Goal: Download file/media

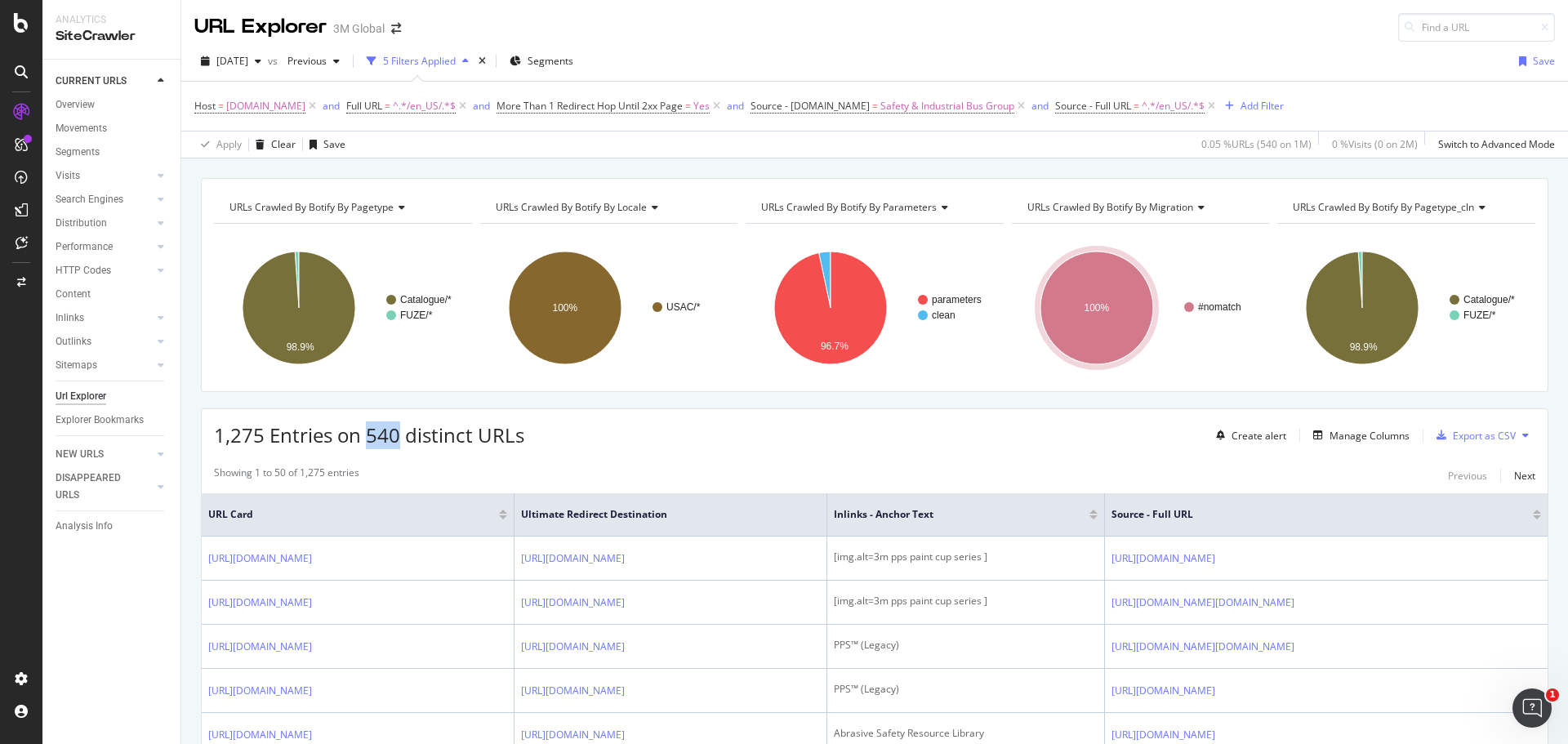
click at [383, 430] on span "1,275 Entries on 540 distinct URLs" at bounding box center [369, 435] width 310 height 27
click at [248, 57] on span "[DATE]" at bounding box center [232, 61] width 32 height 14
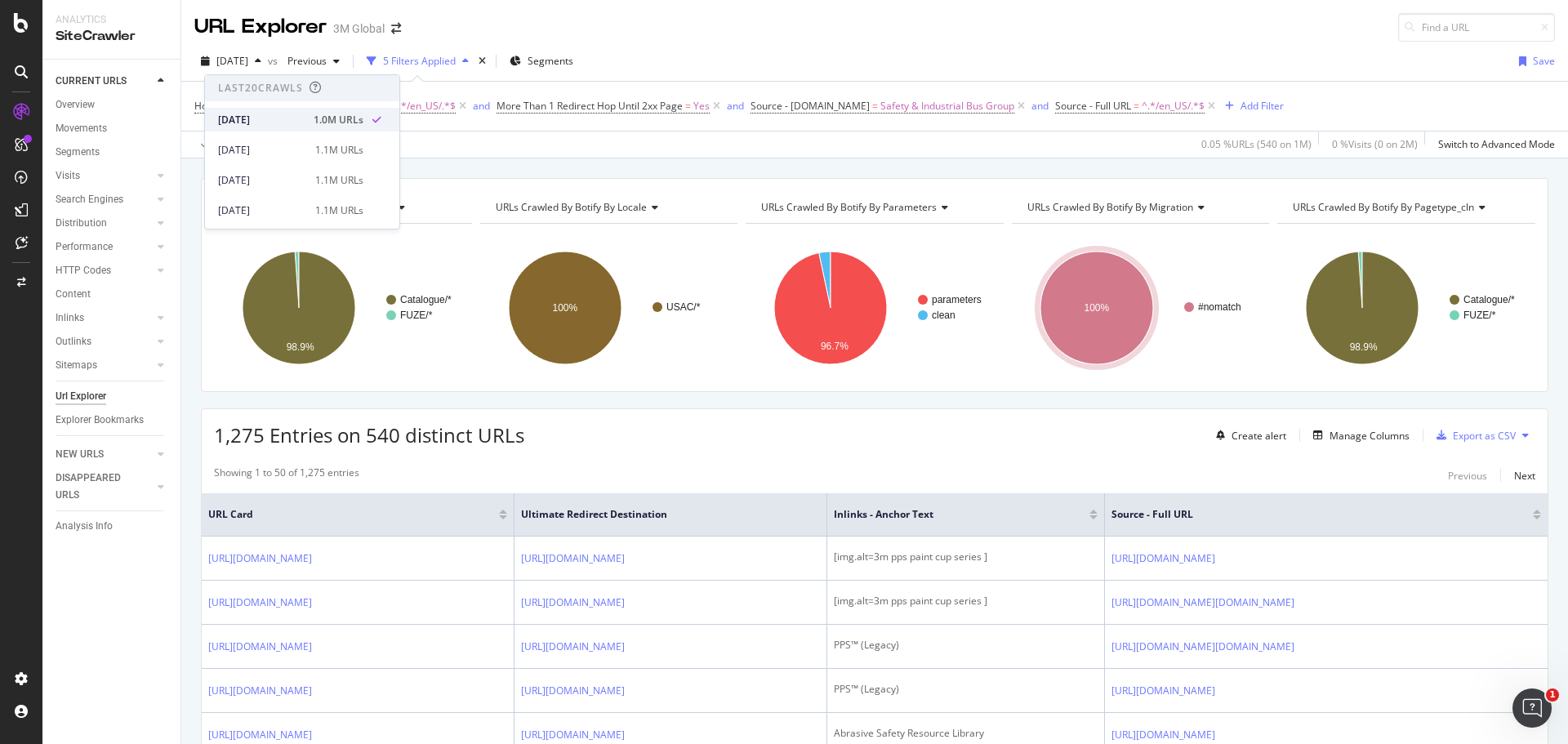
click at [271, 117] on div "[DATE]" at bounding box center [261, 120] width 86 height 15
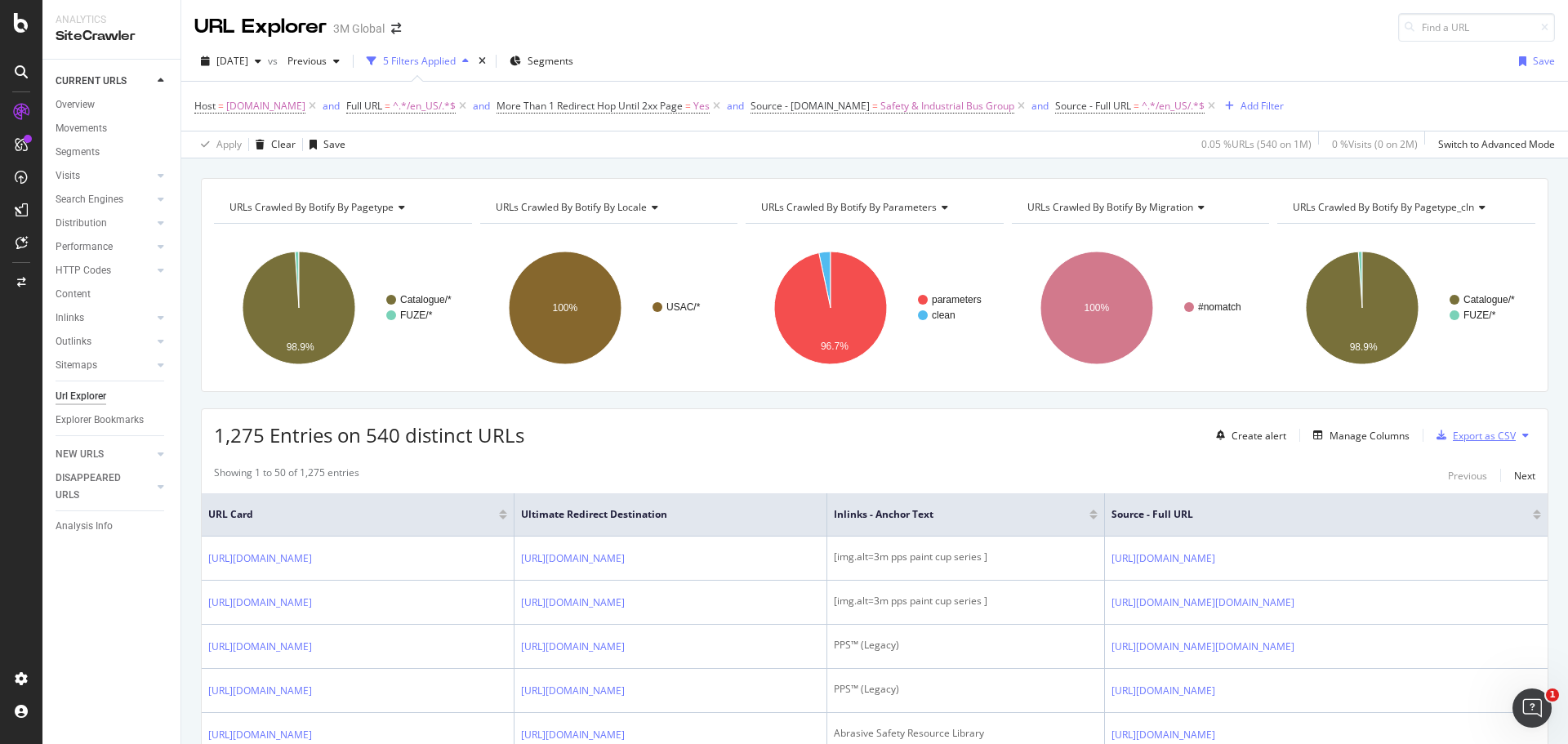
click at [1467, 438] on div "Export as CSV" at bounding box center [1484, 436] width 63 height 14
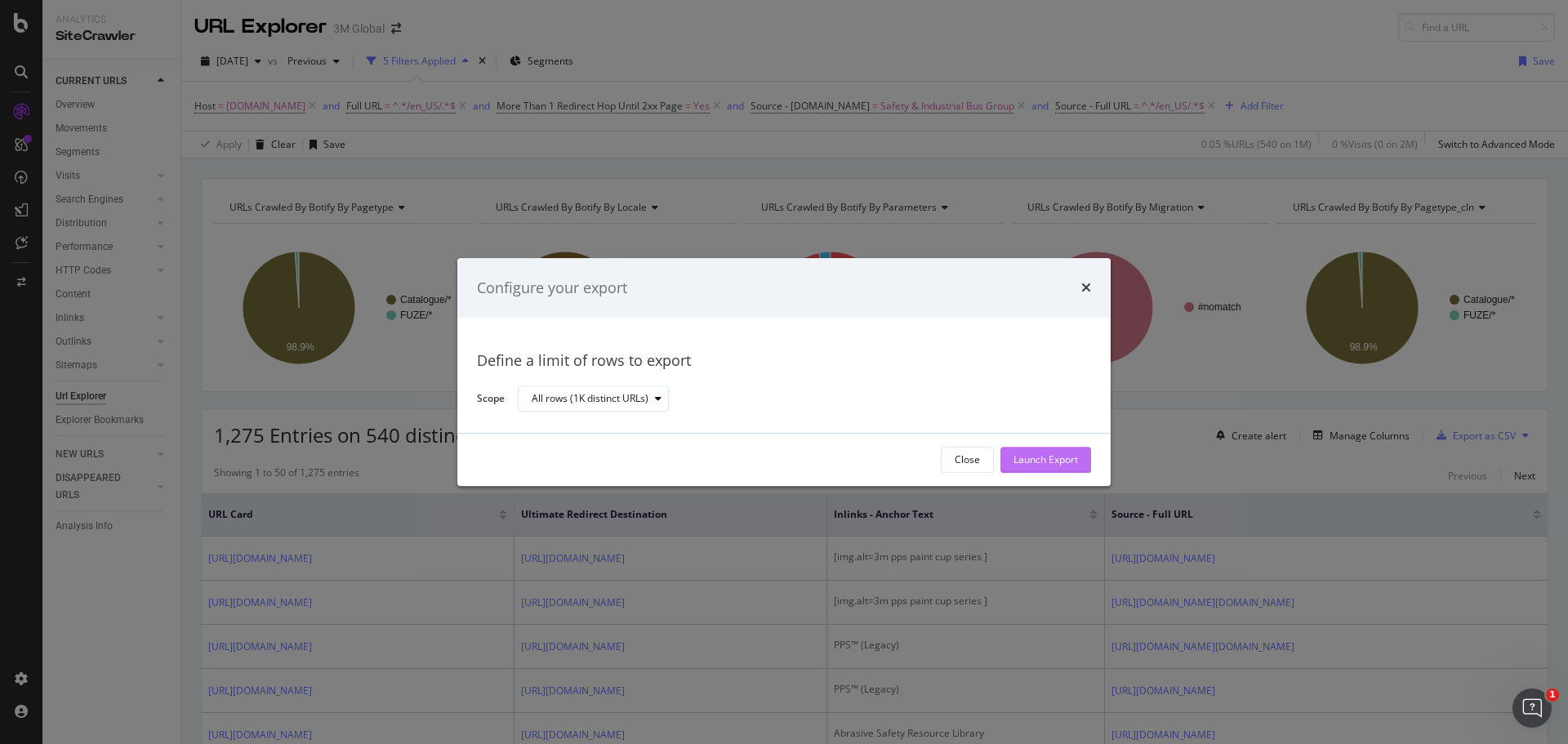
click at [1061, 457] on div "Launch Export" at bounding box center [1046, 460] width 65 height 14
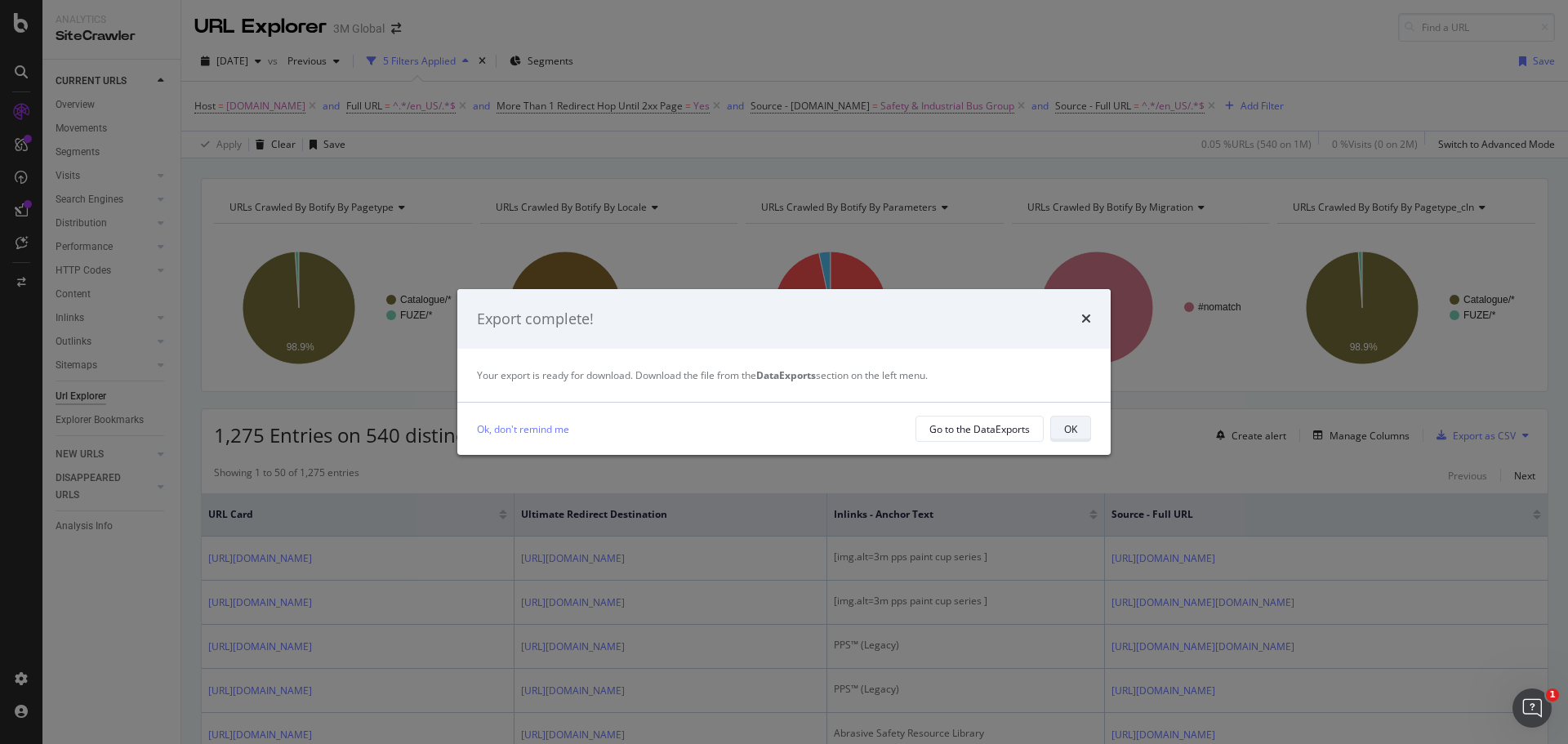
click at [1061, 427] on button "OK" at bounding box center [1070, 429] width 41 height 26
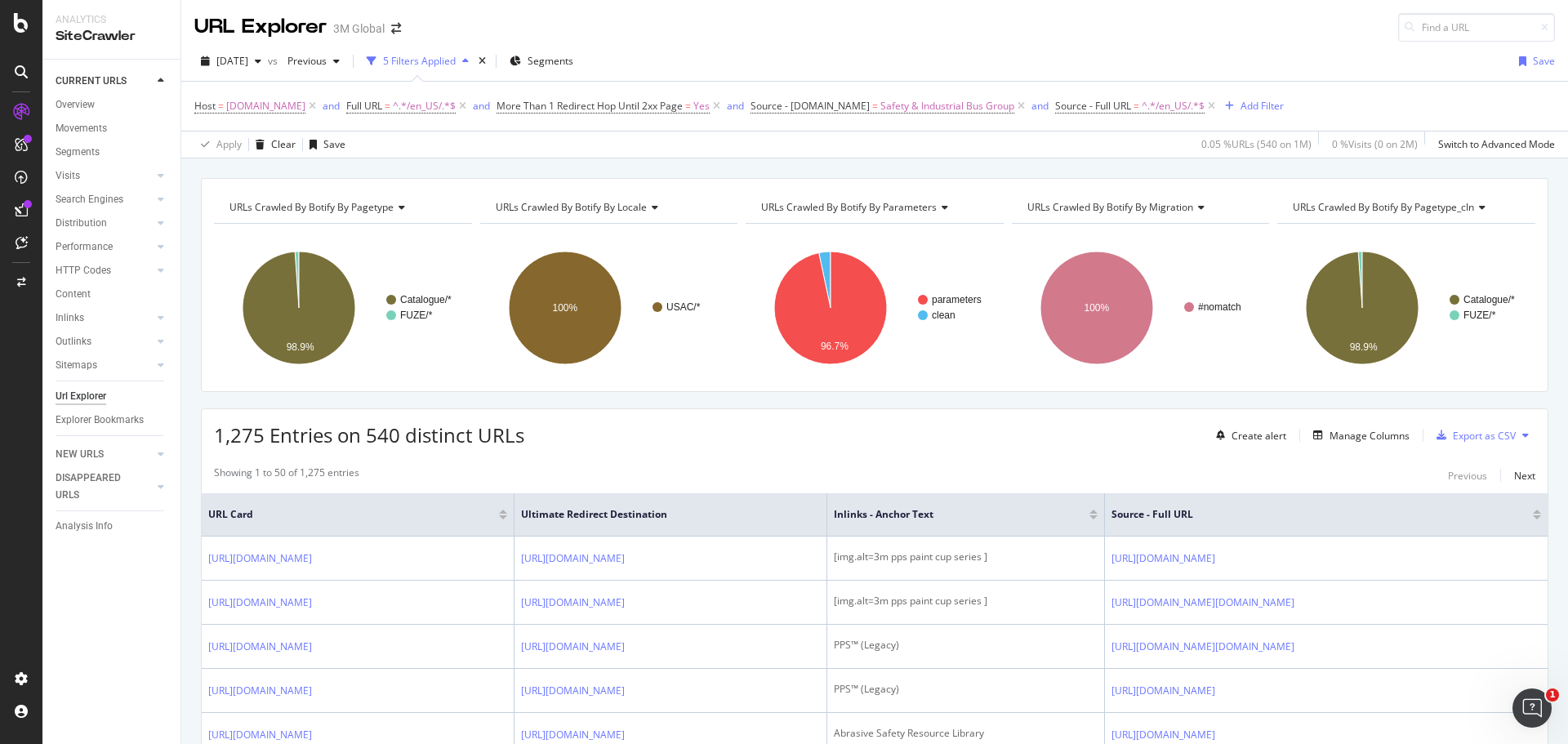
click at [708, 20] on div "URL Explorer 3M Global" at bounding box center [874, 21] width 1387 height 42
click at [254, 109] on span "www.3m.com" at bounding box center [266, 107] width 80 height 23
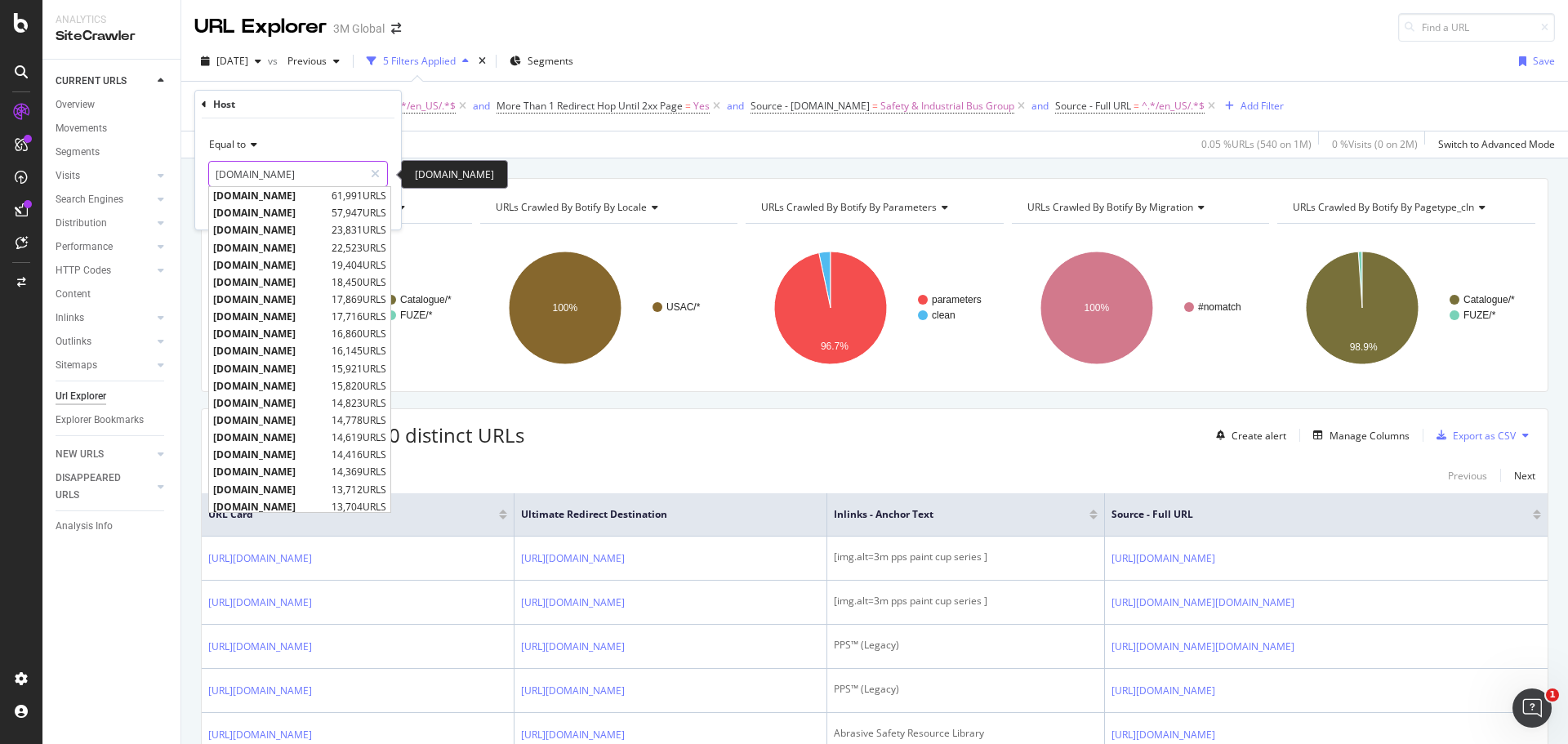
click at [257, 179] on input "www.3m.com" at bounding box center [286, 174] width 154 height 26
click at [264, 210] on span "www.3mcanada.ca" at bounding box center [270, 212] width 114 height 14
type input "www.3mcanada.ca"
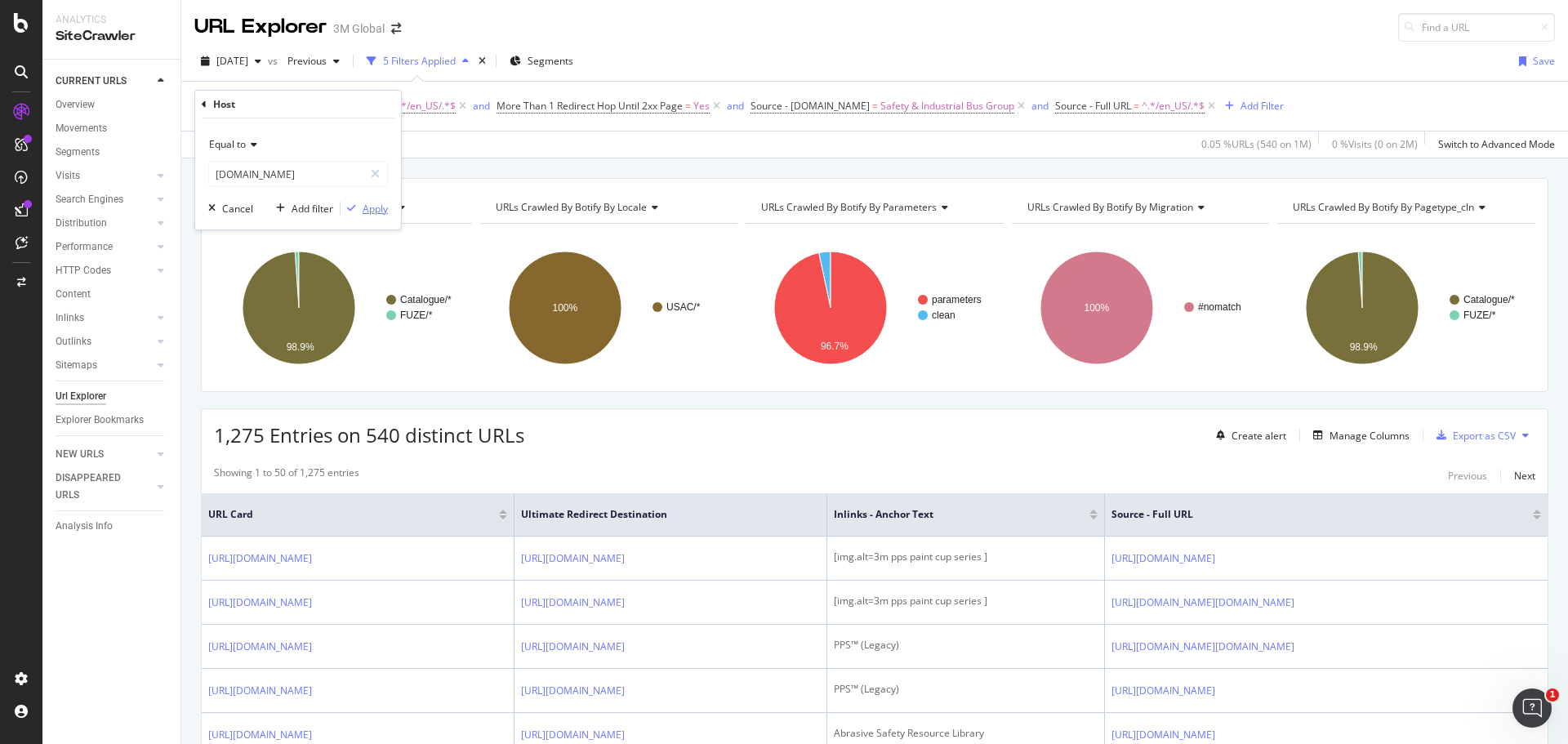
click at [381, 209] on div "Apply" at bounding box center [375, 208] width 25 height 14
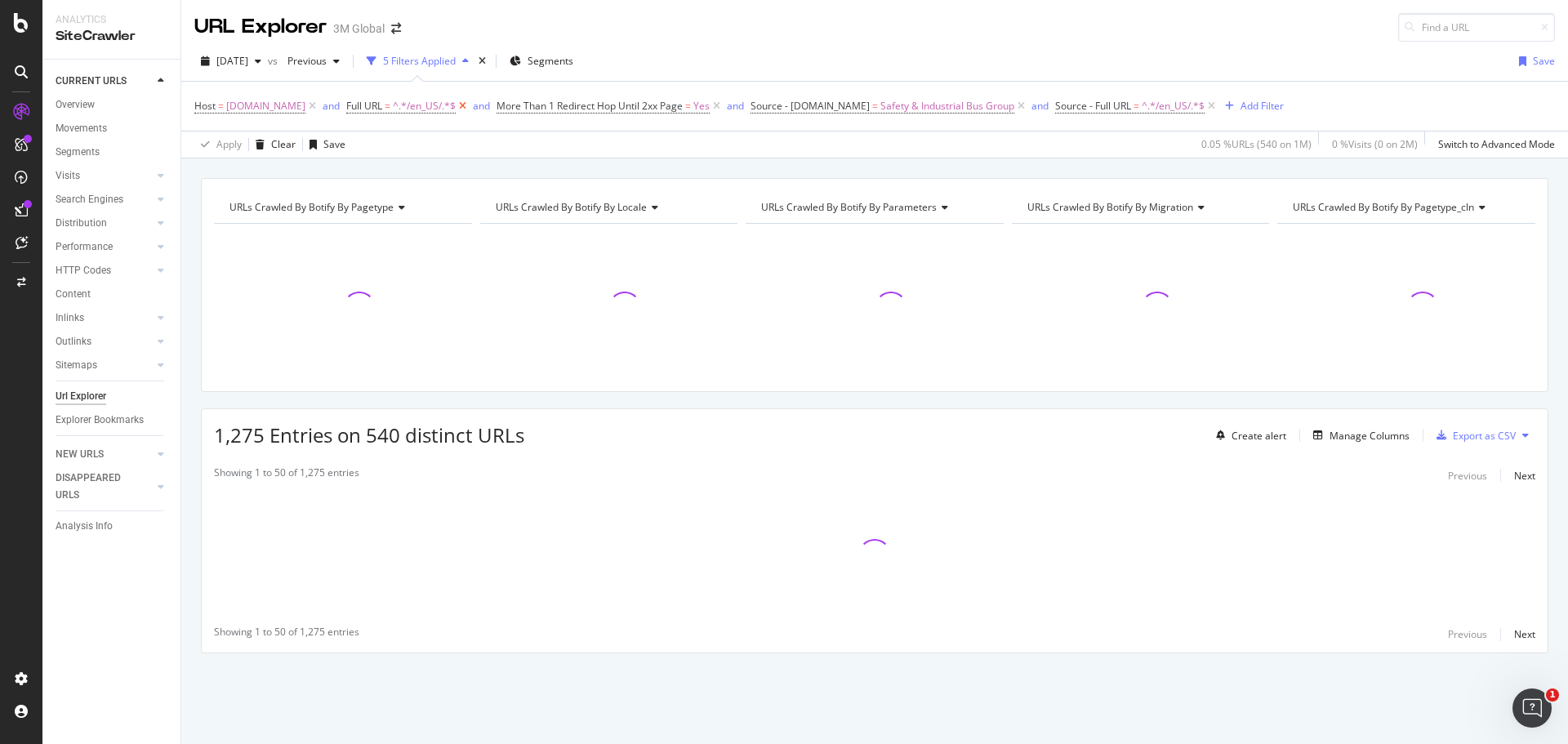
click at [470, 105] on icon at bounding box center [463, 106] width 14 height 16
click at [1064, 106] on icon at bounding box center [1060, 106] width 14 height 16
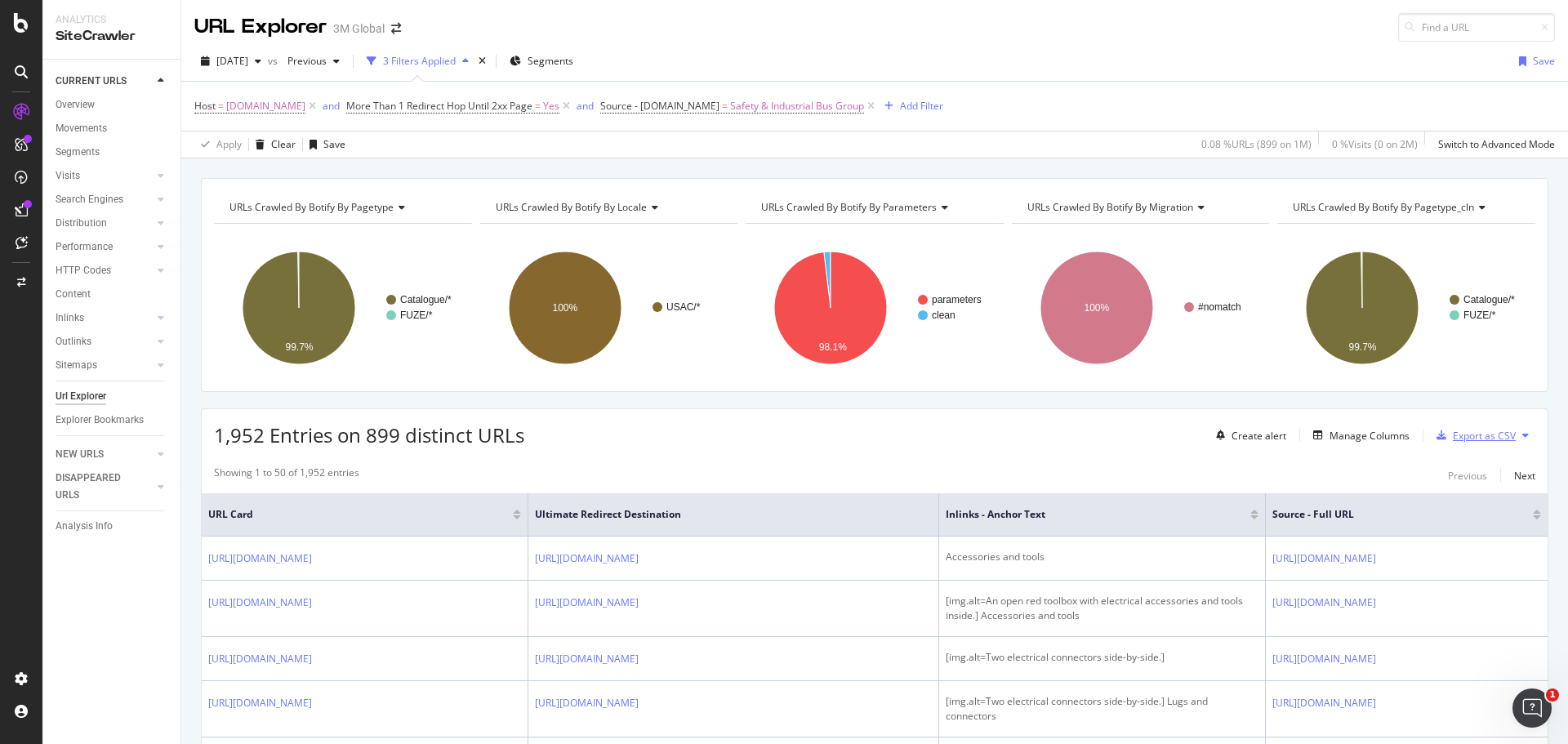
click at [1461, 436] on div "Export as CSV" at bounding box center [1484, 436] width 63 height 14
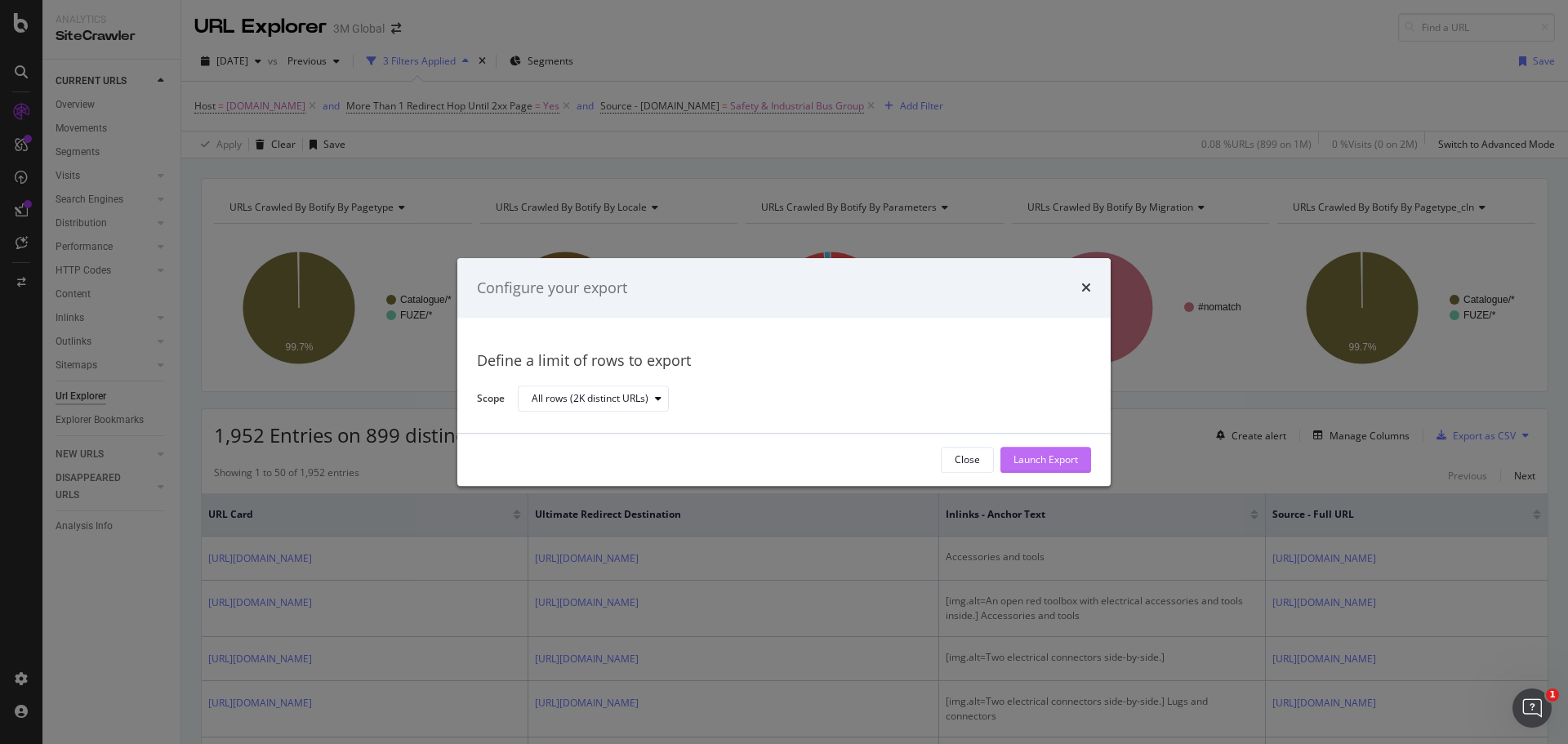
click at [1022, 457] on div "Launch Export" at bounding box center [1046, 460] width 65 height 14
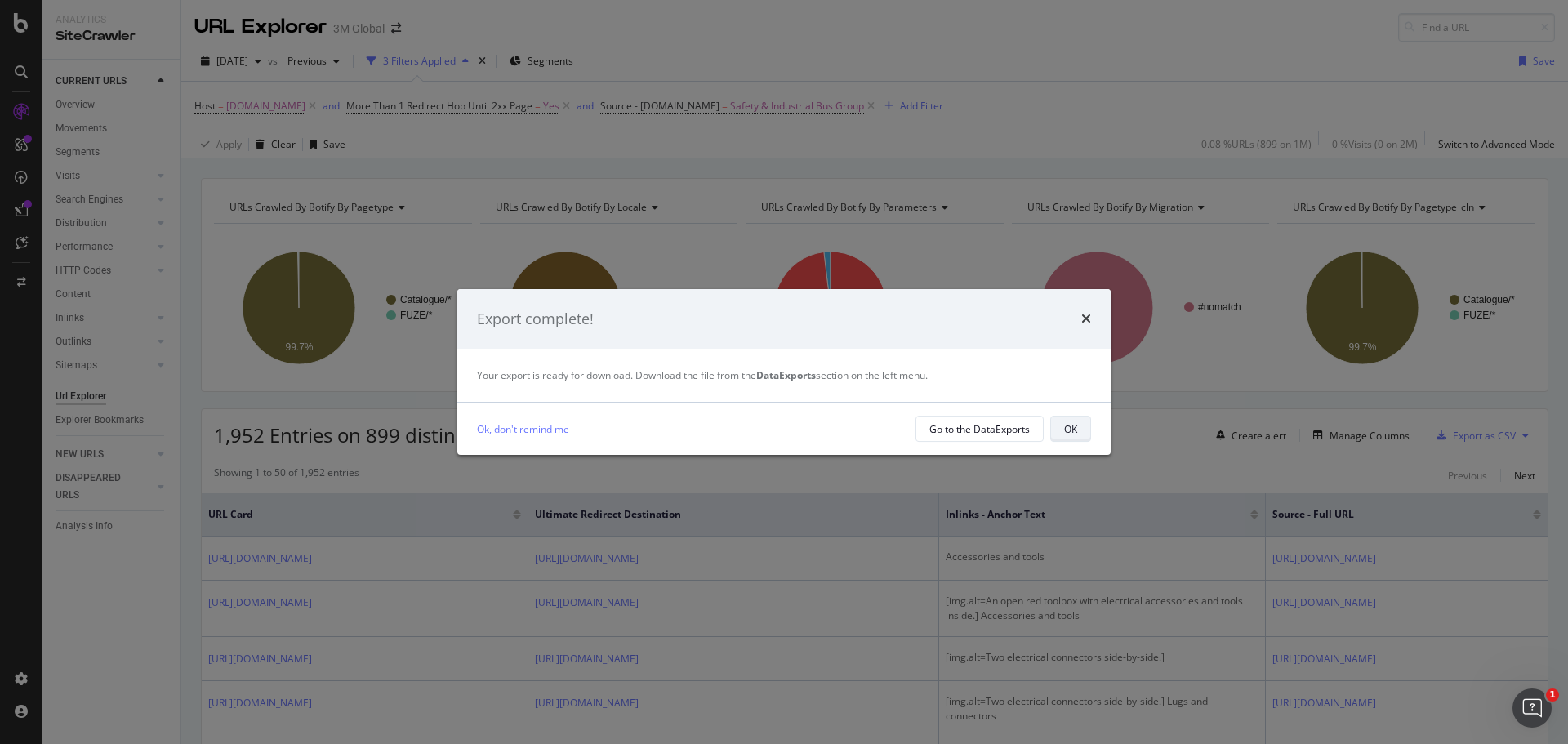
click at [1070, 432] on div "OK" at bounding box center [1070, 429] width 13 height 14
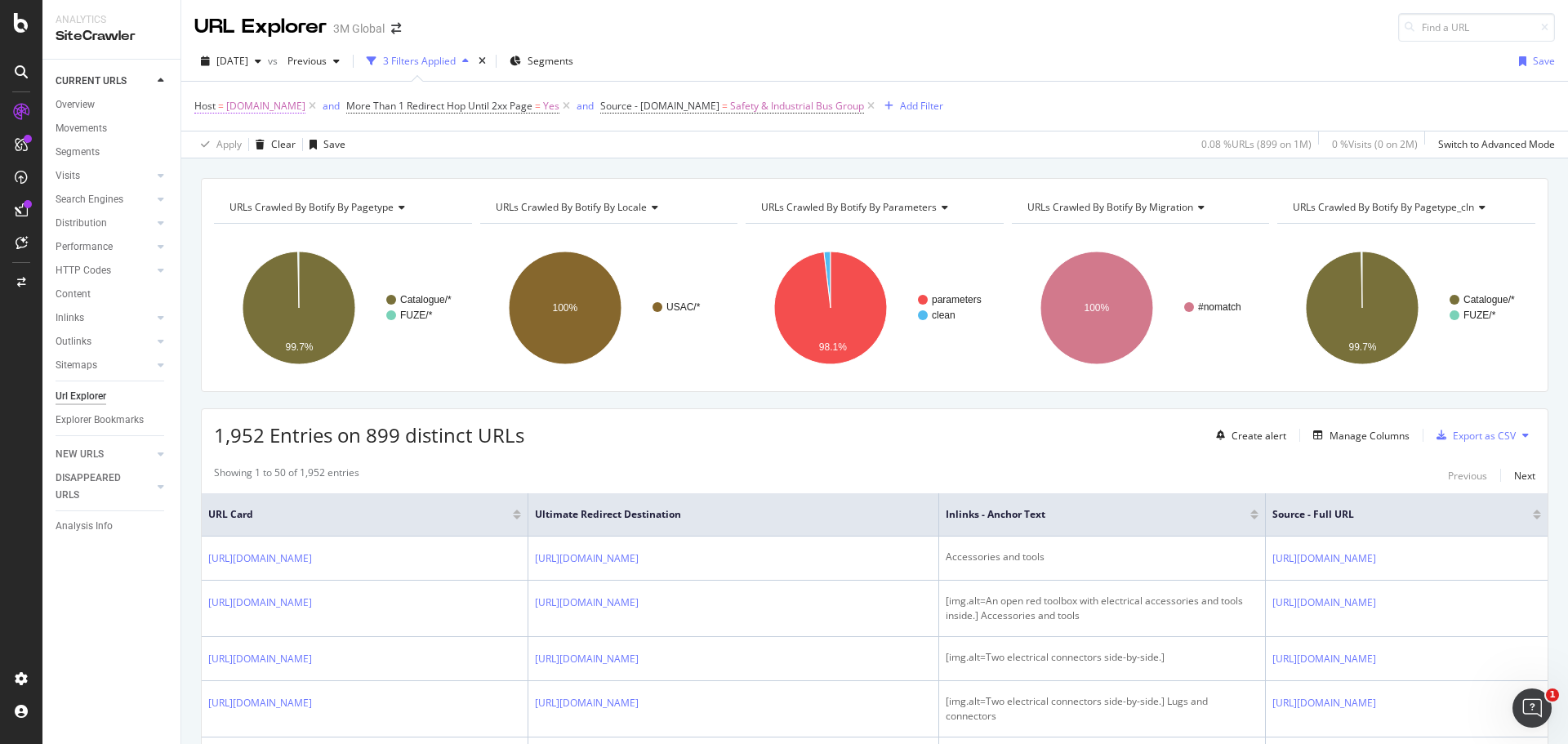
click at [272, 107] on span "www.3mcanada.ca" at bounding box center [266, 107] width 80 height 23
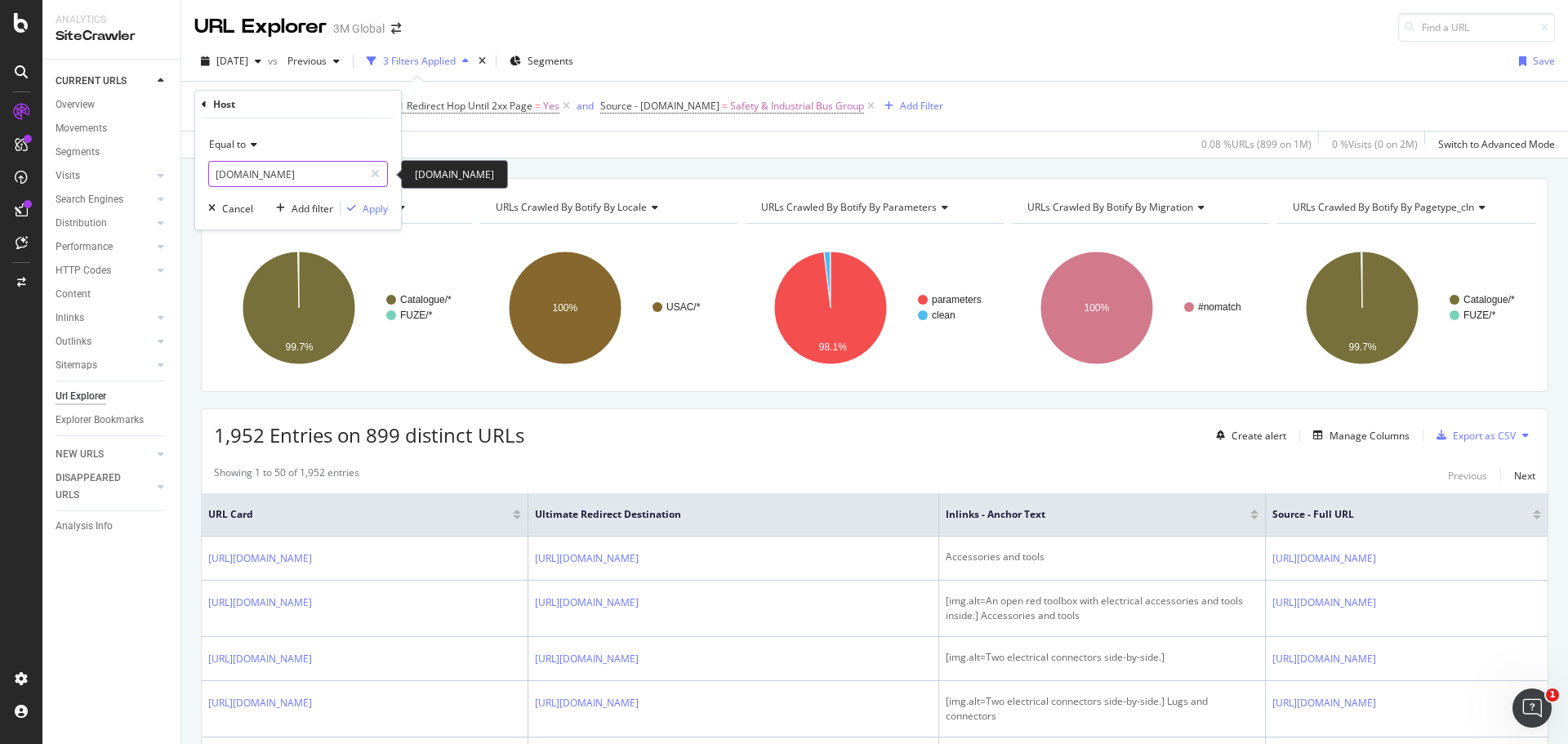
click at [285, 176] on input "www.3mcanada.ca" at bounding box center [286, 174] width 154 height 26
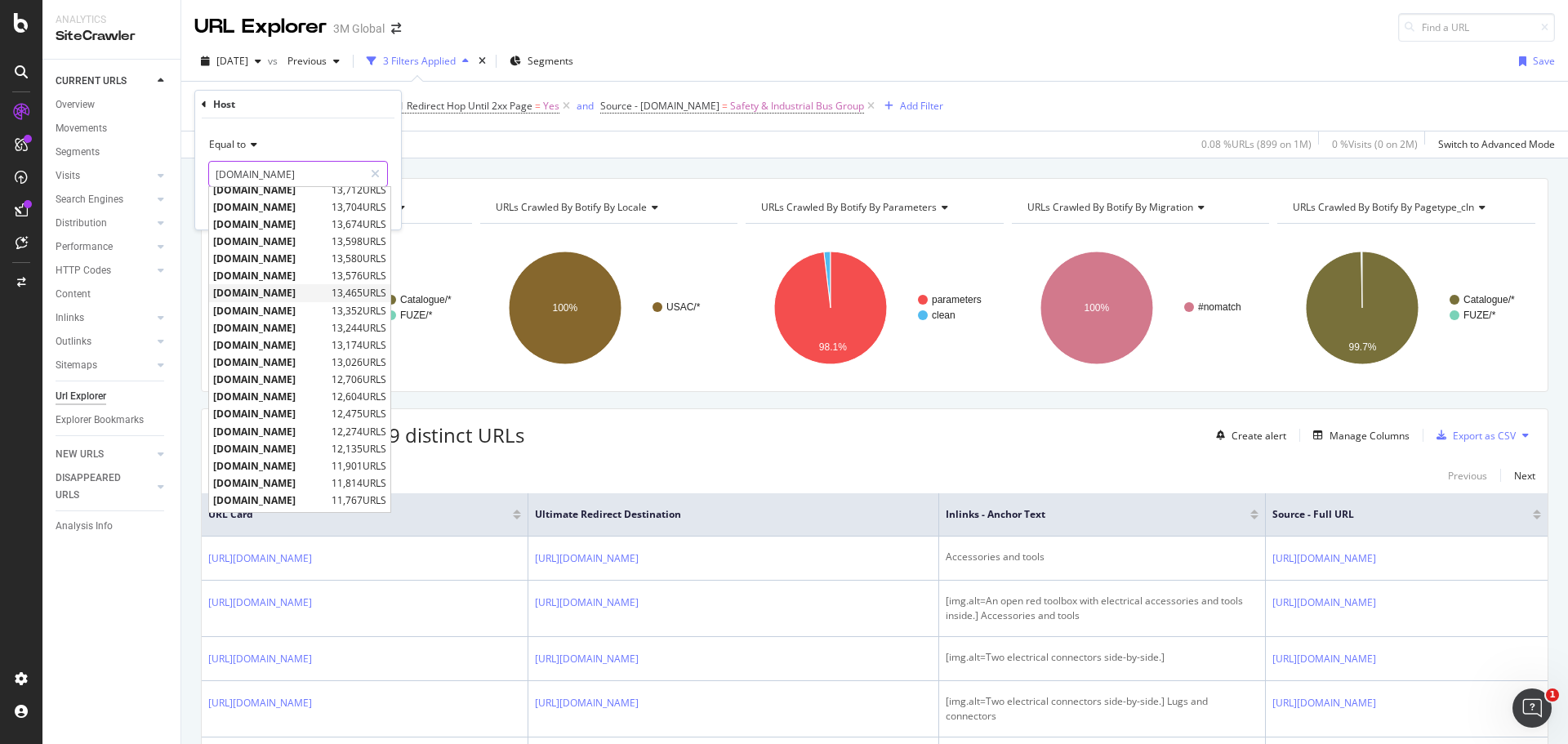
scroll to position [326, 0]
click at [296, 371] on span "www.3m.com.mx" at bounding box center [270, 369] width 114 height 14
type input "www.3m.com.mx"
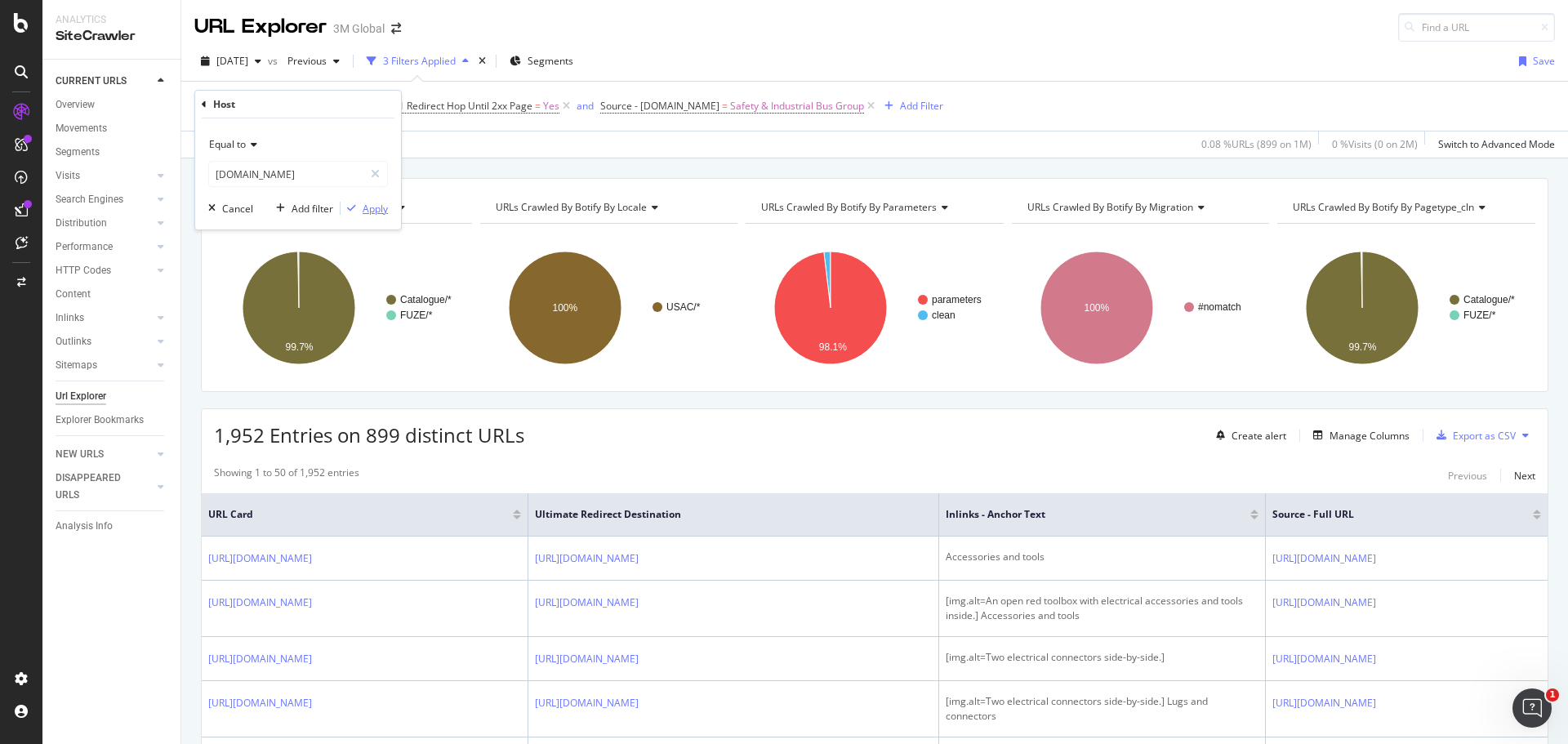
click at [380, 208] on div "Apply" at bounding box center [375, 208] width 25 height 14
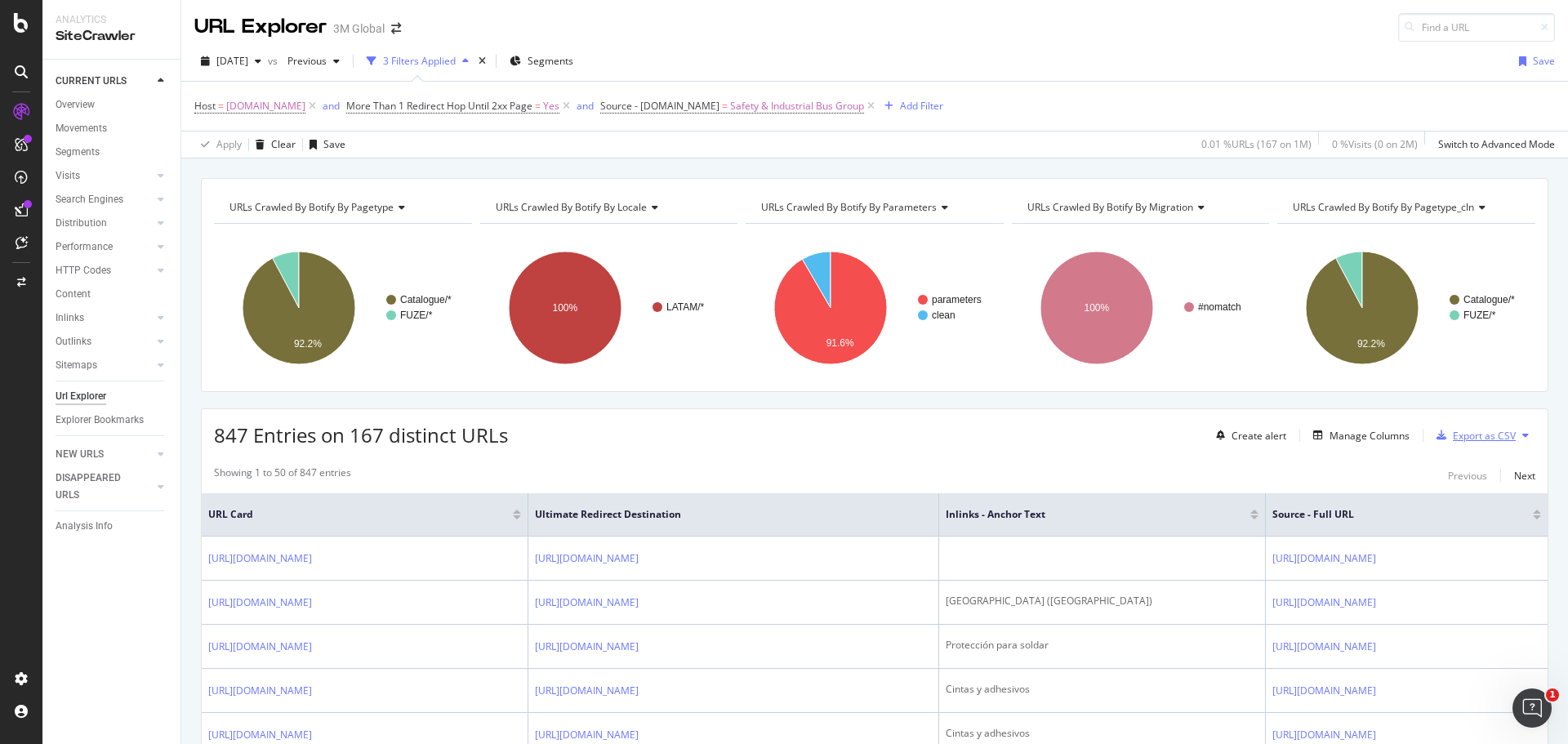
click at [1477, 437] on div "Export as CSV" at bounding box center [1484, 436] width 63 height 14
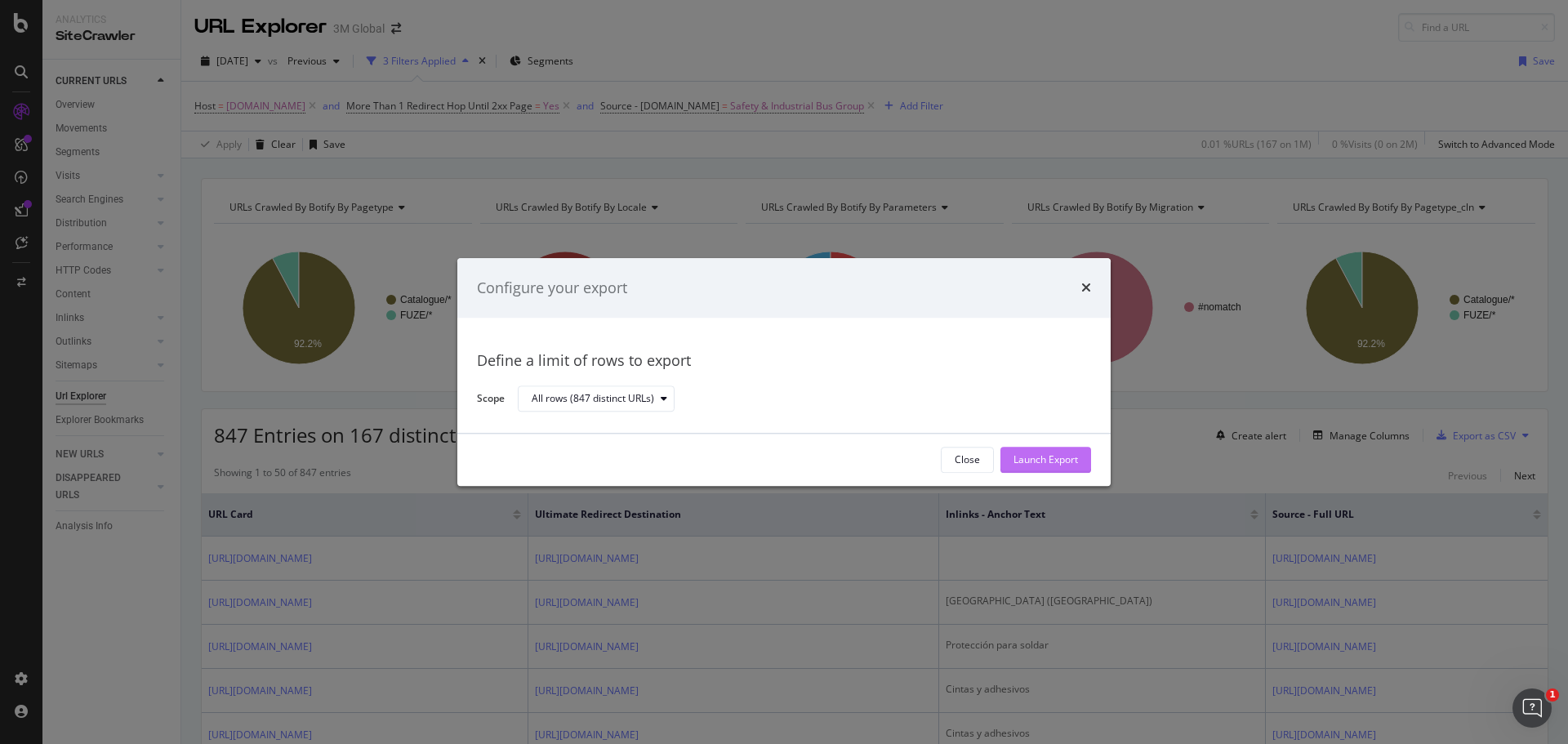
click at [1031, 450] on div "Launch Export" at bounding box center [1046, 460] width 65 height 25
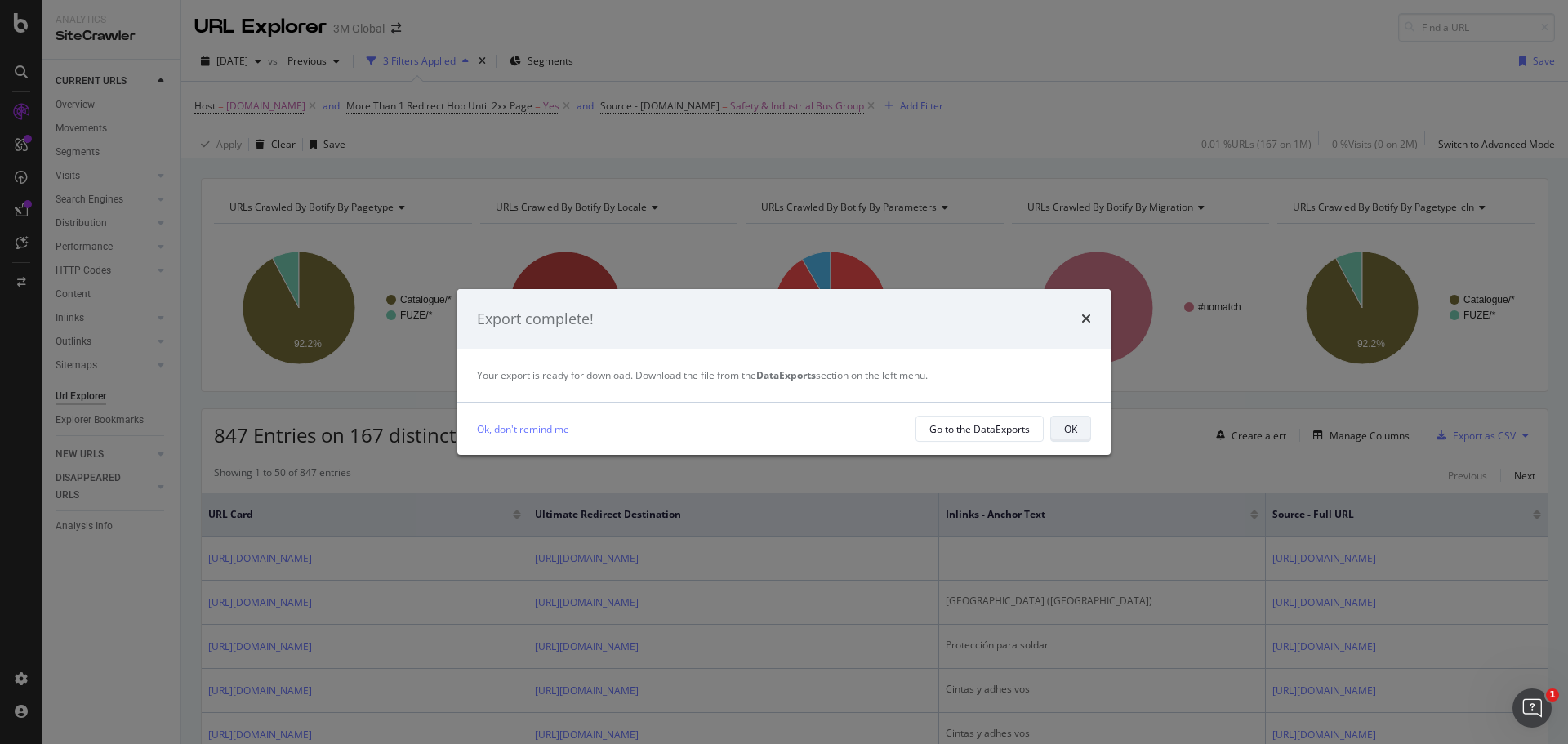
click at [1078, 432] on button "OK" at bounding box center [1070, 429] width 41 height 26
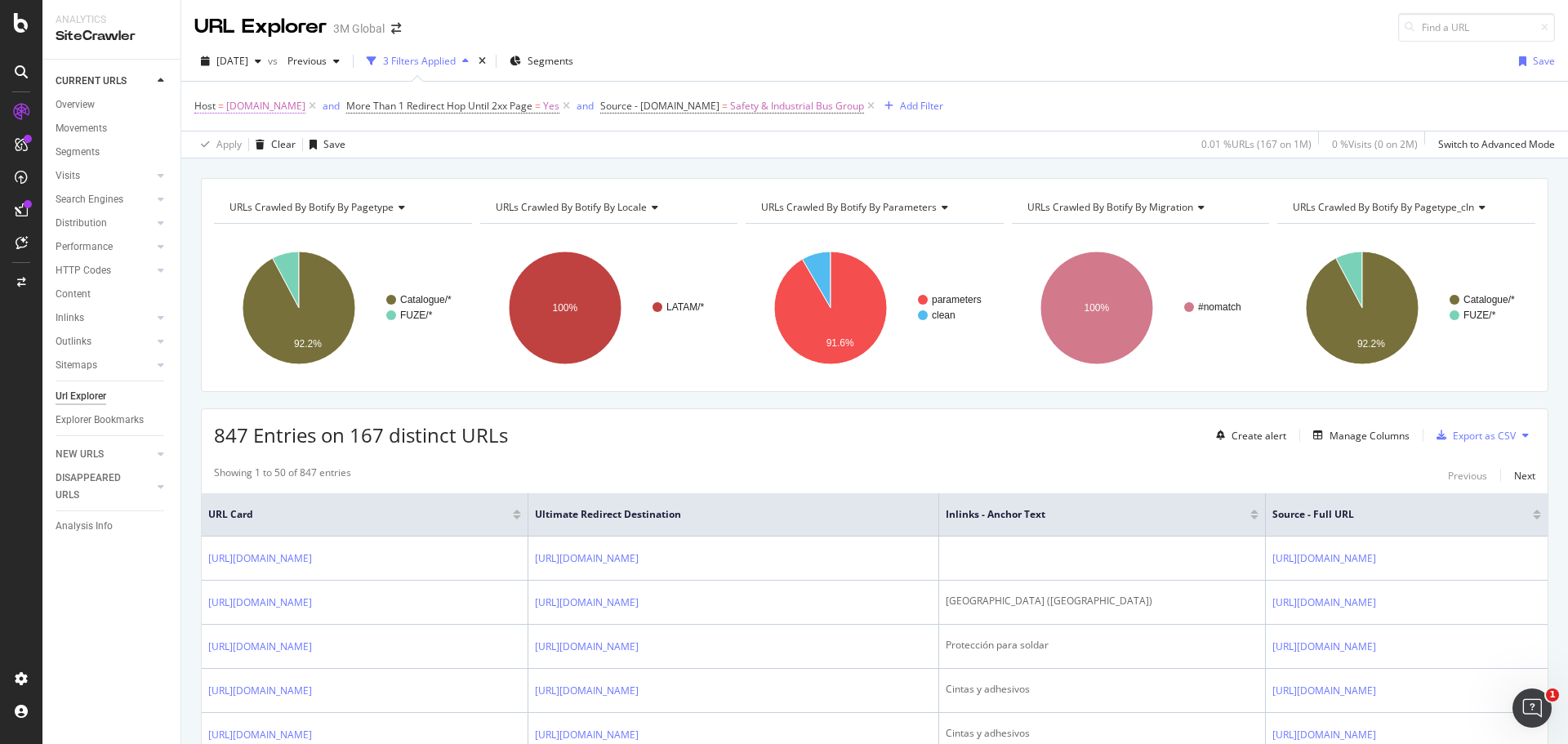
click at [270, 107] on span "www.3m.com.mx" at bounding box center [266, 107] width 80 height 23
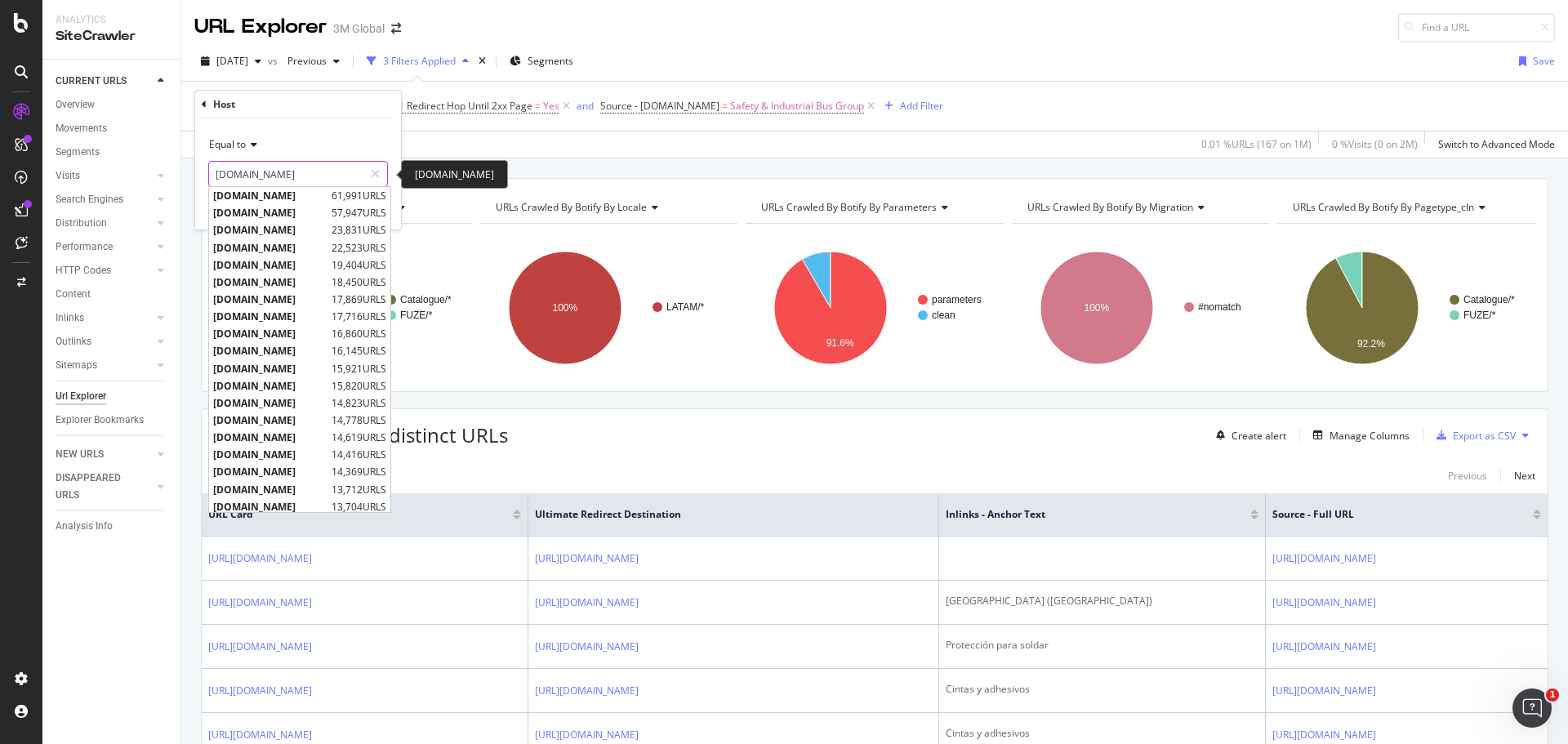
click at [313, 170] on input "www.3m.com.mx" at bounding box center [286, 174] width 154 height 26
click at [285, 315] on span "www.3m.com.br" at bounding box center [273, 314] width 120 height 14
type input "www.3m.com.br"
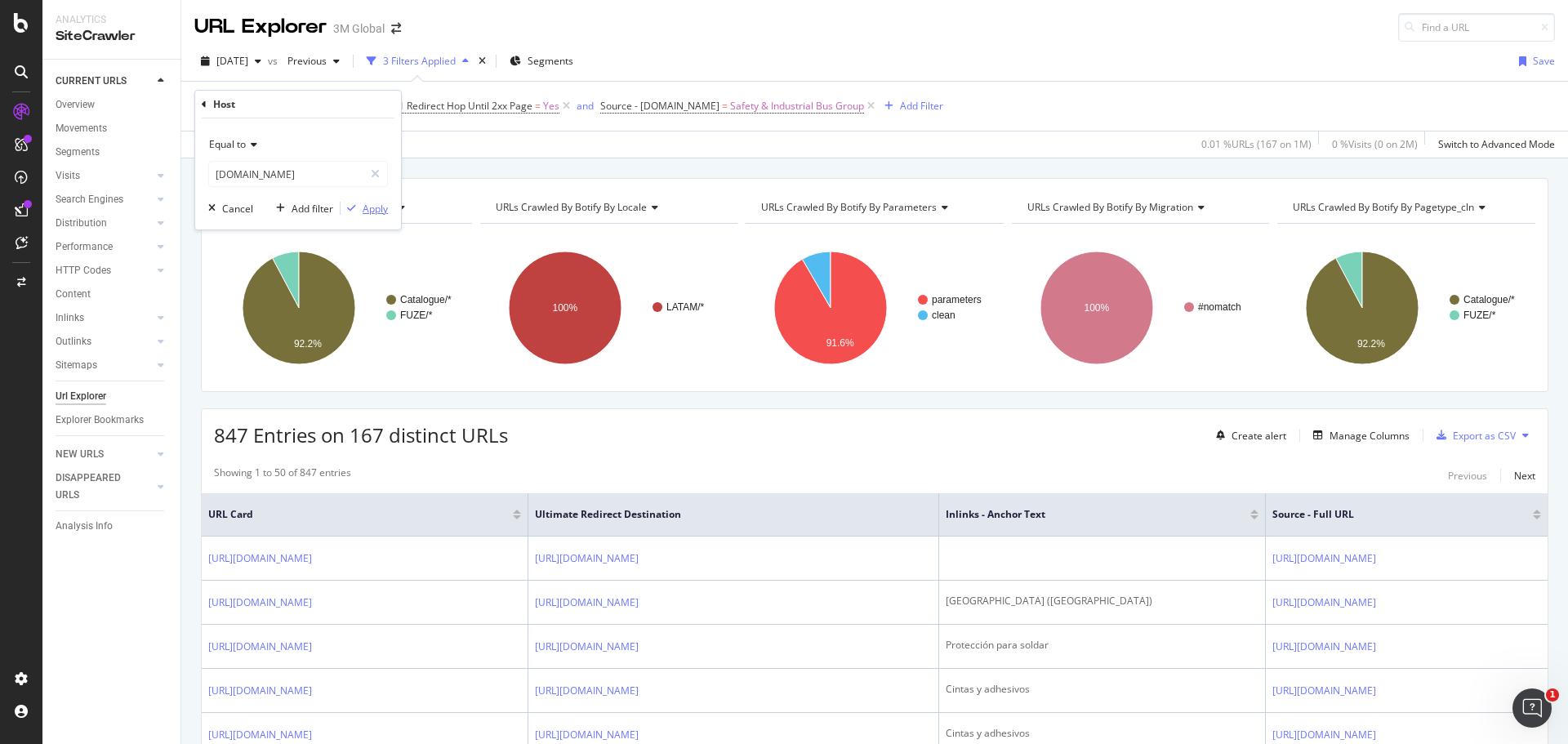
click at [378, 205] on div "Apply" at bounding box center [375, 208] width 25 height 14
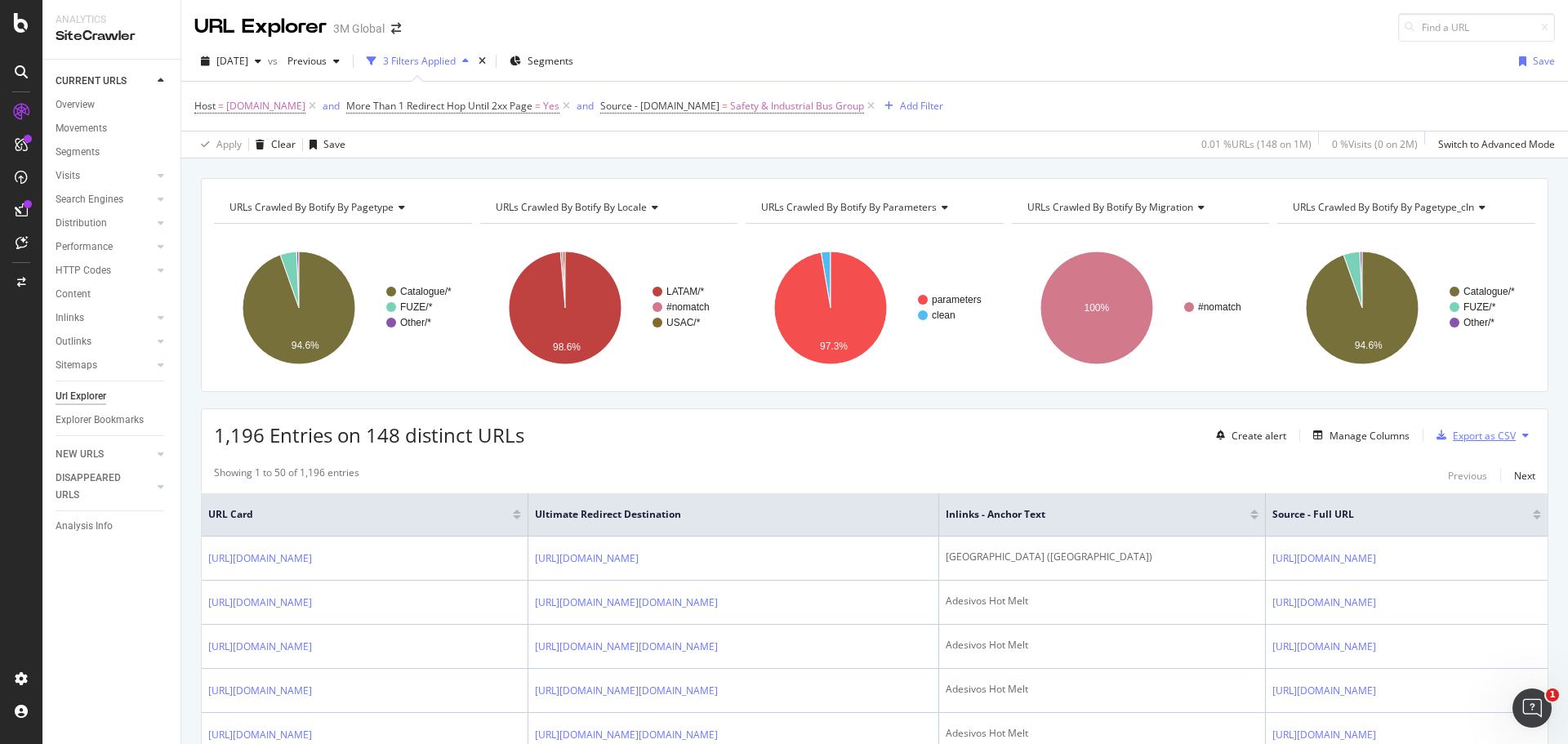
click at [1467, 440] on div "Export as CSV" at bounding box center [1484, 436] width 63 height 14
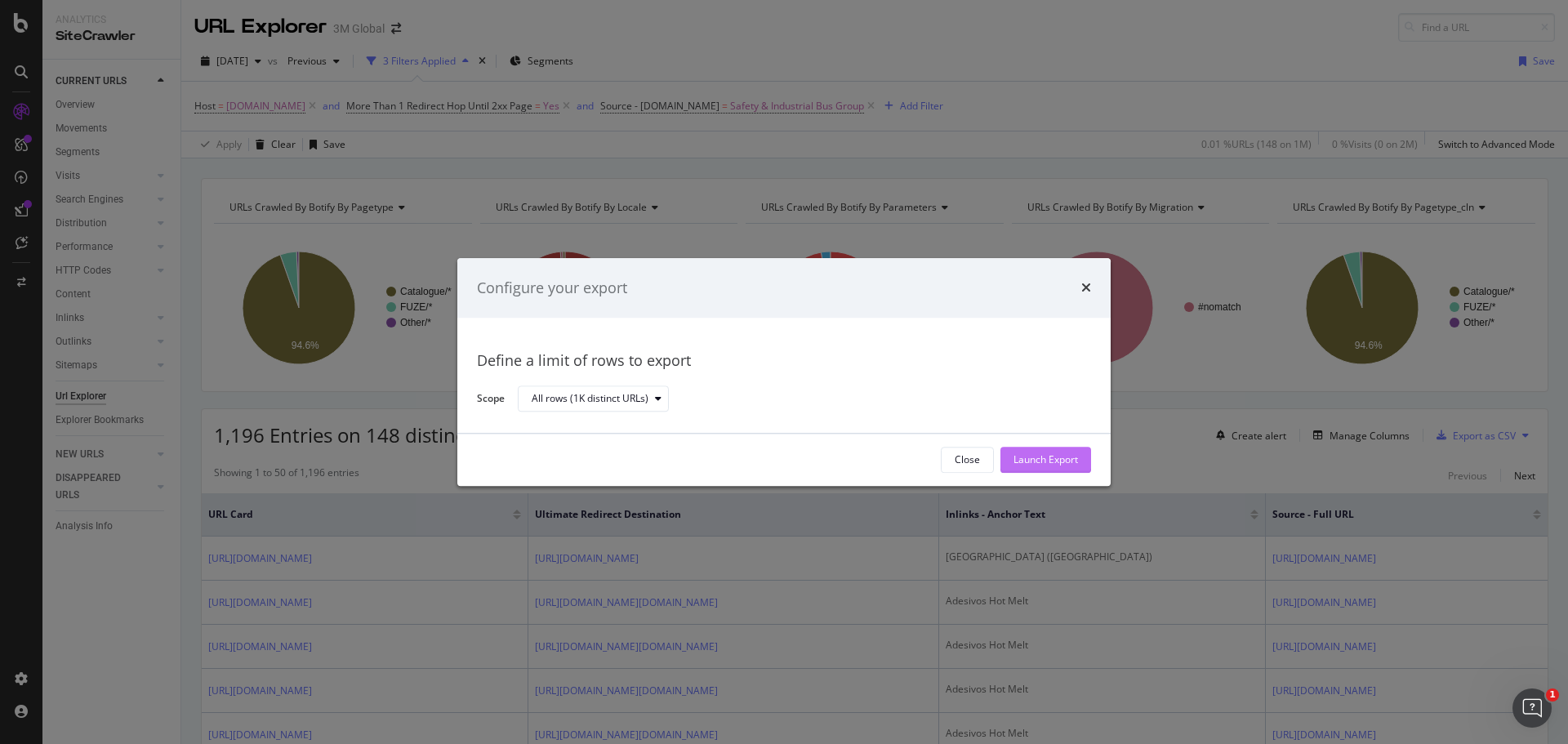
click at [1049, 464] on div "Launch Export" at bounding box center [1046, 460] width 65 height 14
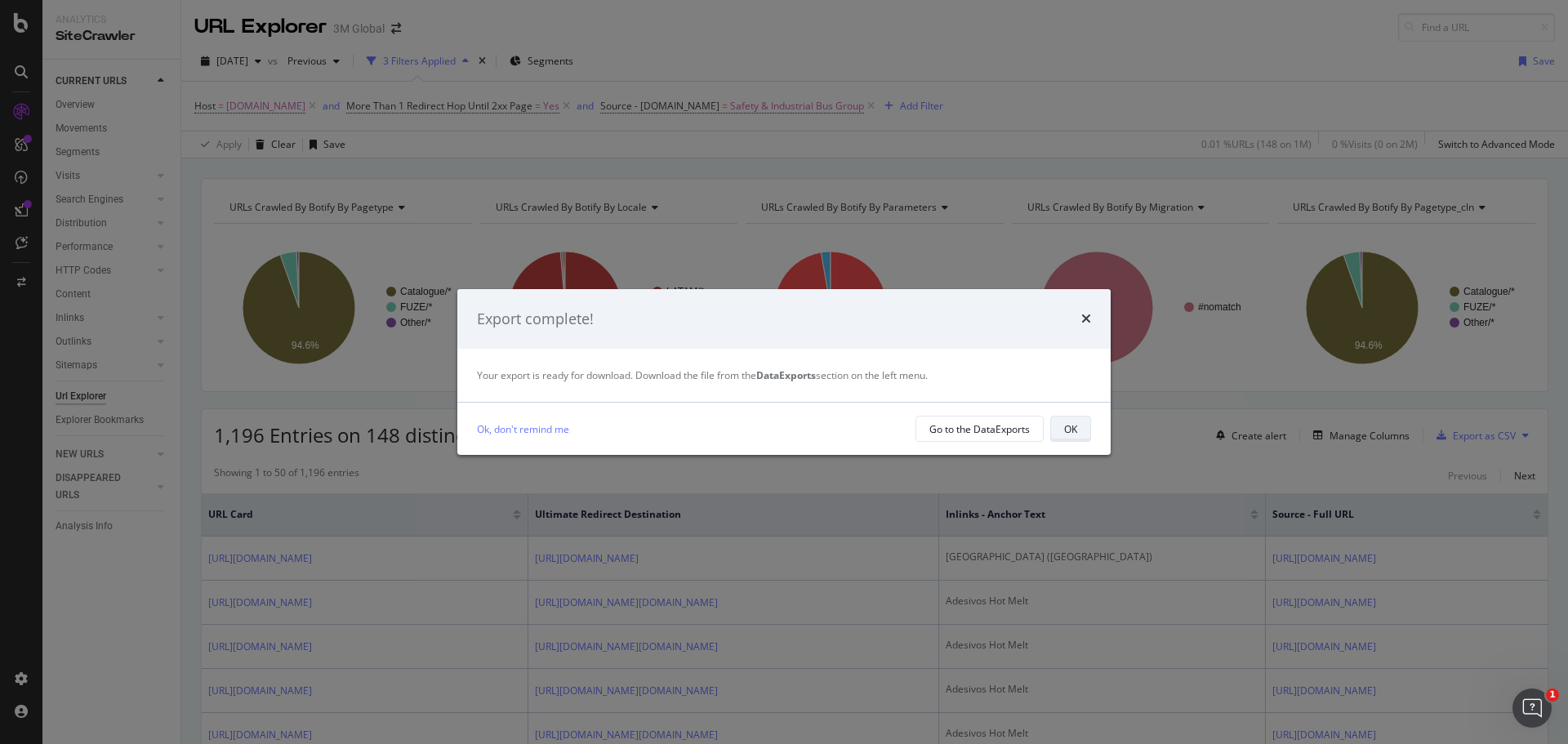
click at [1078, 429] on button "OK" at bounding box center [1070, 429] width 41 height 26
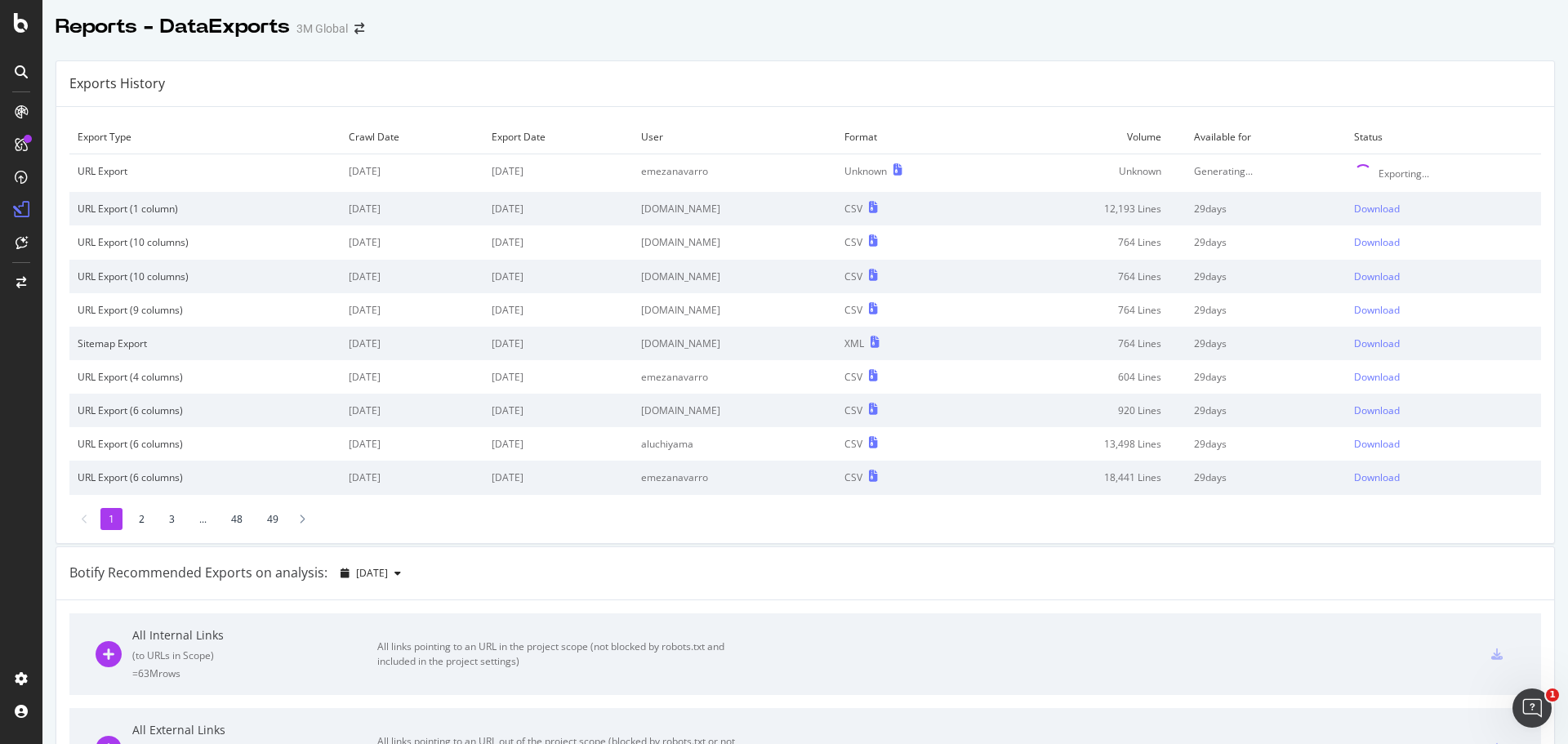
click at [1121, 36] on div "Reports - DataExports 3M Global" at bounding box center [805, 21] width 1525 height 41
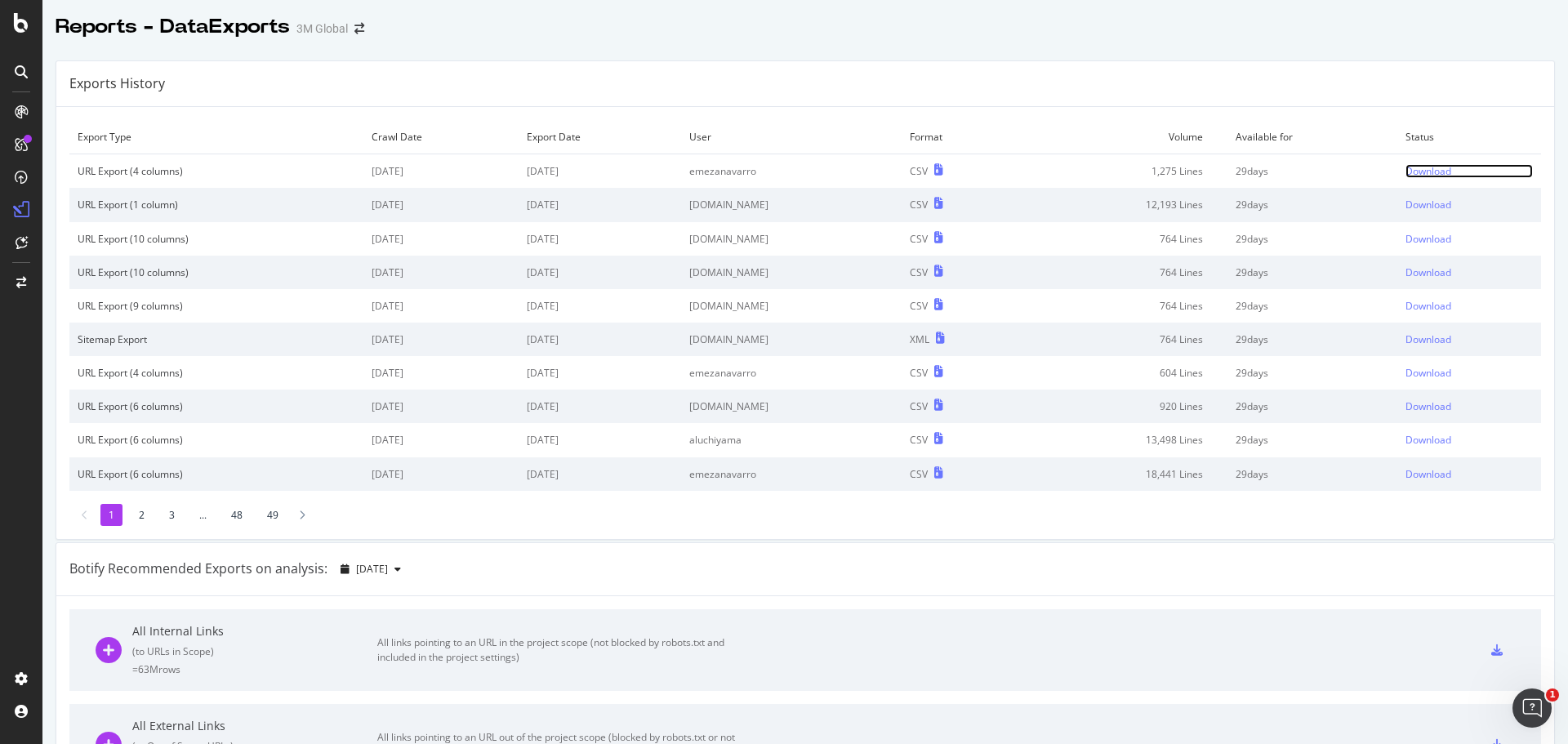
click at [1406, 168] on div "Download" at bounding box center [1429, 171] width 46 height 14
click at [1406, 170] on div "Download" at bounding box center [1429, 171] width 46 height 14
click at [1413, 171] on div "Download" at bounding box center [1429, 171] width 46 height 14
click at [1078, 23] on div "Reports - DataExports 3M Global" at bounding box center [805, 21] width 1525 height 41
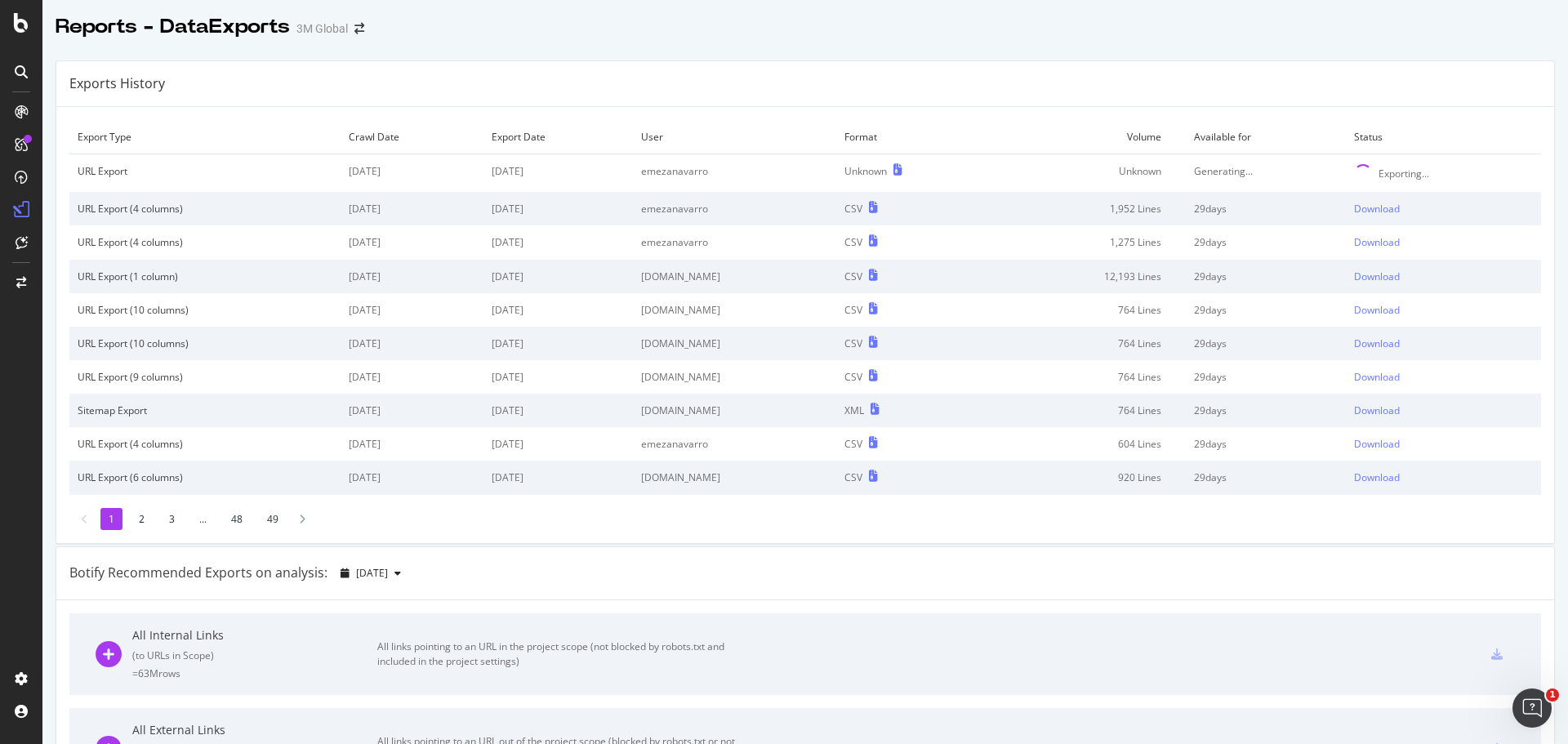
click at [1177, 14] on div "Reports - DataExports 3M Global" at bounding box center [805, 21] width 1525 height 41
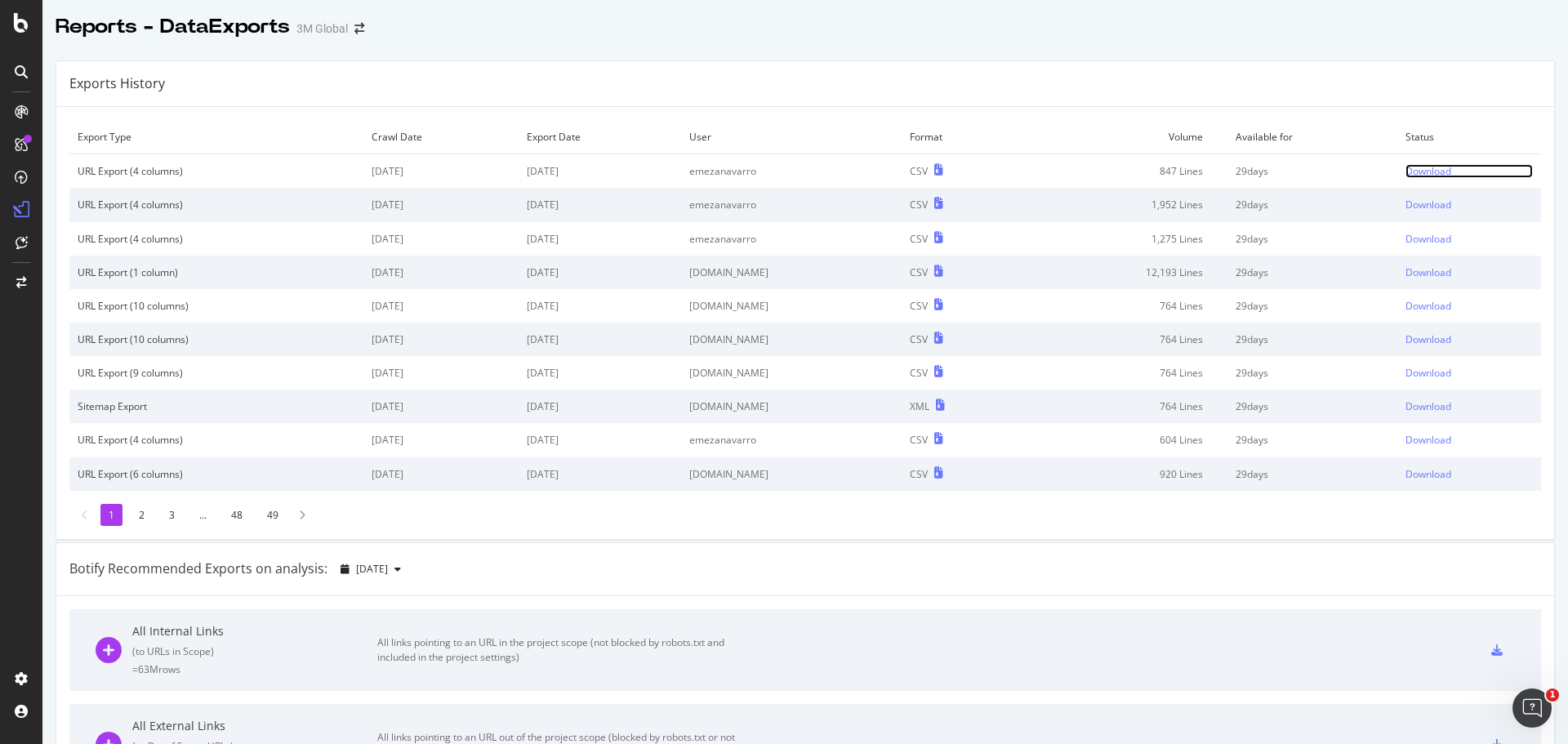
click at [1411, 171] on div "Download" at bounding box center [1429, 171] width 46 height 14
click at [1186, 39] on div "Reports - DataExports 3M Global" at bounding box center [805, 21] width 1525 height 41
click at [1414, 171] on div "Download" at bounding box center [1429, 171] width 46 height 14
